Goal: Transaction & Acquisition: Purchase product/service

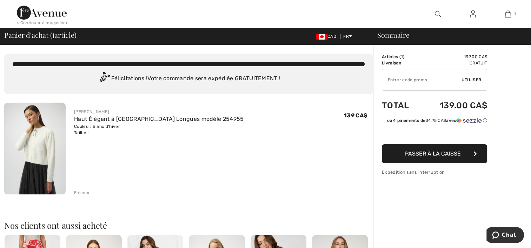
click at [425, 84] on input "TEXT" at bounding box center [421, 79] width 79 height 21
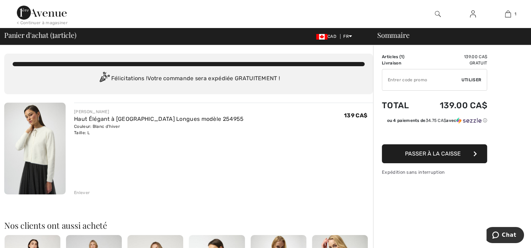
click at [440, 153] on span "Passer à la caisse" at bounding box center [433, 154] width 56 height 7
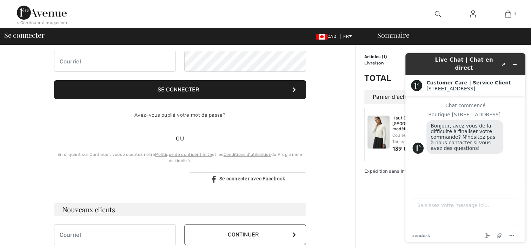
scroll to position [66, 0]
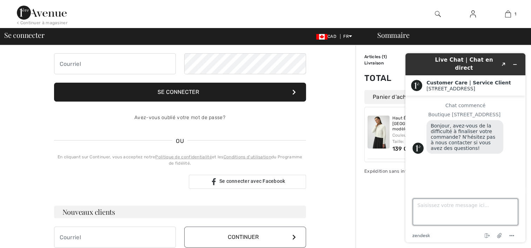
click at [428, 213] on textarea "Saisissez votre message ici..." at bounding box center [465, 212] width 105 height 27
type textarea "je n'ai pas recu mon code pour 15% de rabais"
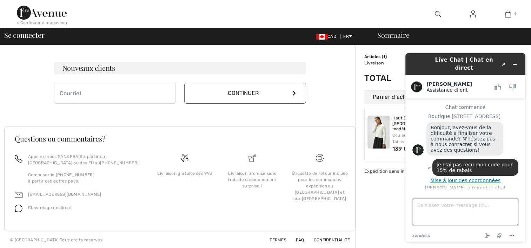
scroll to position [0, 0]
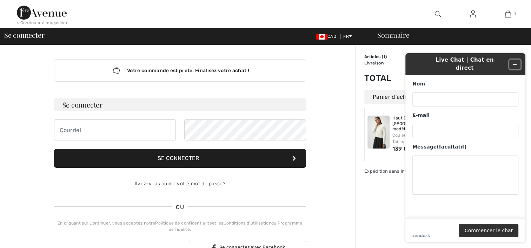
click at [516, 62] on icon "Réduire le widget" at bounding box center [514, 64] width 5 height 5
